Goal: Browse casually: Explore the website without a specific task or goal

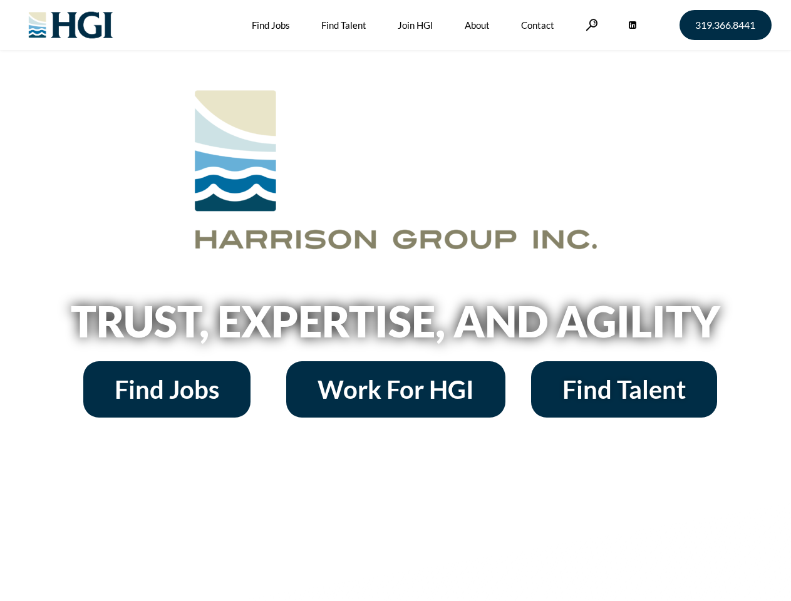
click at [395, 301] on h2 "Trust, Expertise, and Agility" at bounding box center [396, 321] width 714 height 43
click at [590, 24] on link at bounding box center [591, 25] width 13 height 12
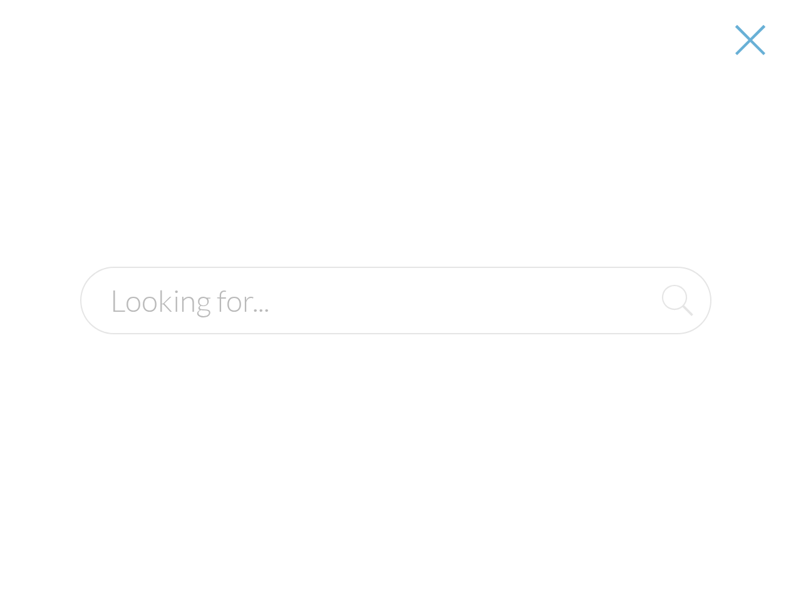
click at [395, 326] on h2 "Trust, Expertise, and Agility" at bounding box center [396, 321] width 714 height 43
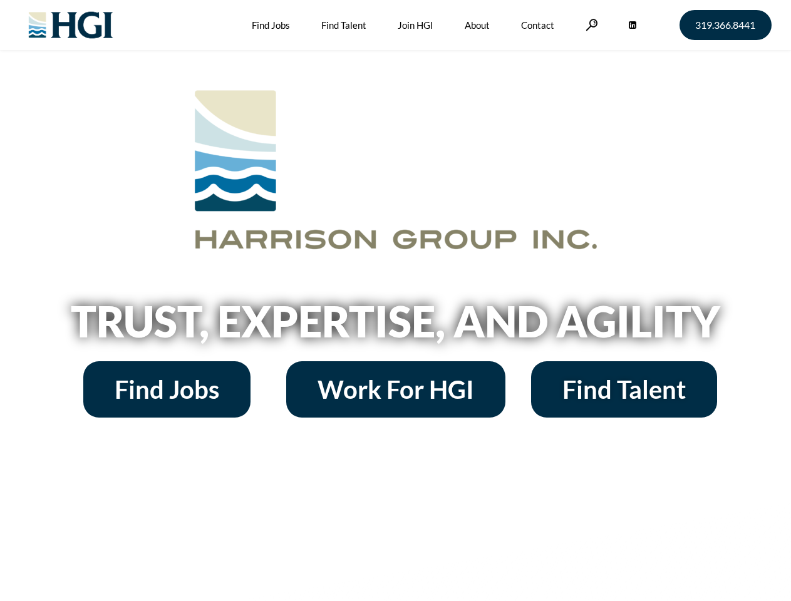
click at [395, 301] on h2 "Trust, Expertise, and Agility" at bounding box center [396, 321] width 714 height 43
click at [590, 24] on link at bounding box center [591, 25] width 13 height 12
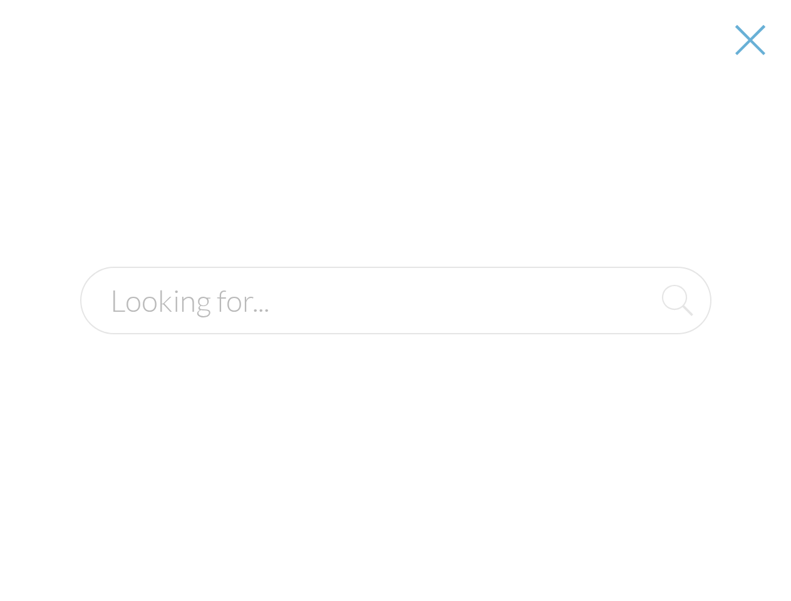
click at [395, 326] on h2 "Trust, Expertise, and Agility" at bounding box center [396, 321] width 714 height 43
